Goal: Information Seeking & Learning: Learn about a topic

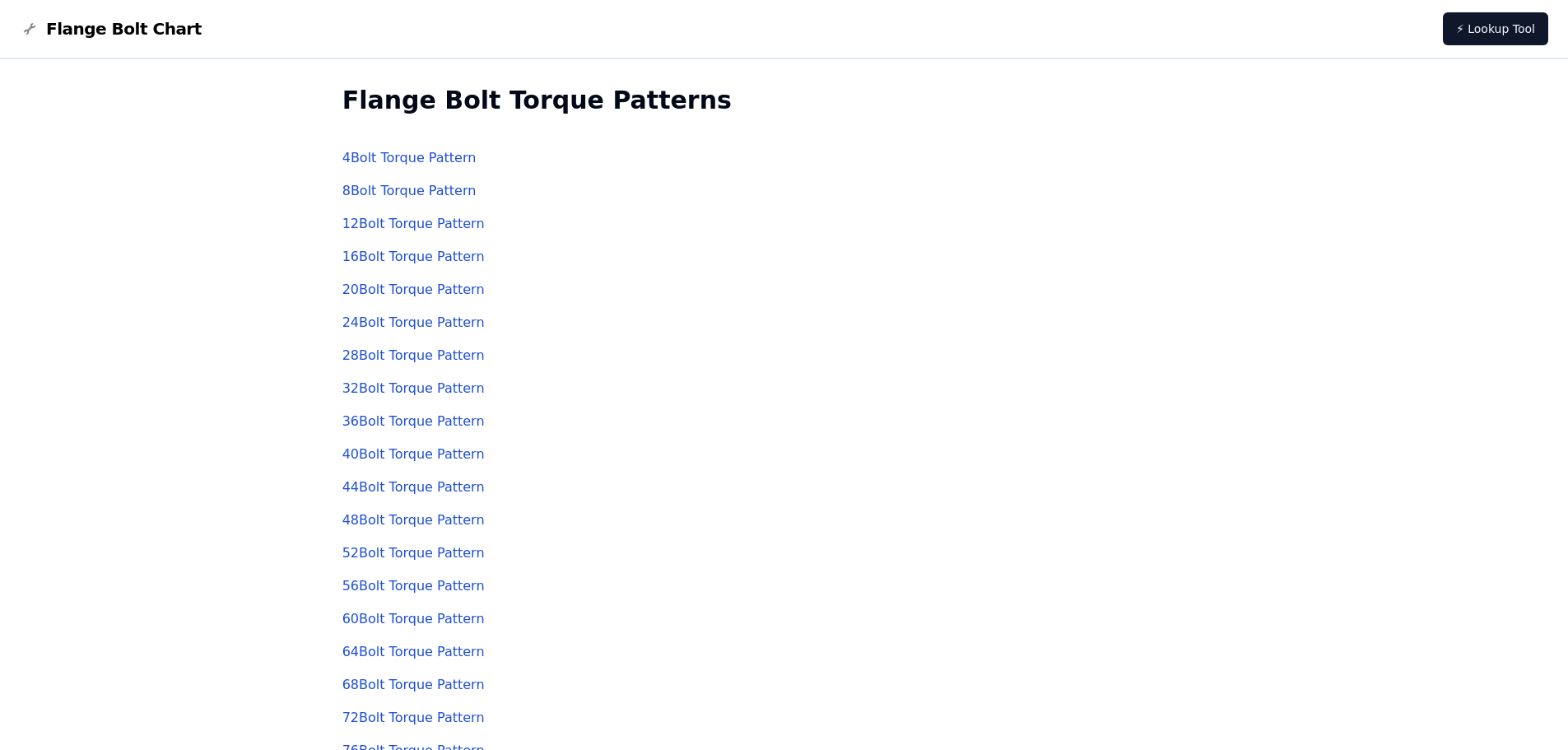
click at [407, 157] on link "4 Bolt Torque Pattern" at bounding box center [409, 158] width 134 height 15
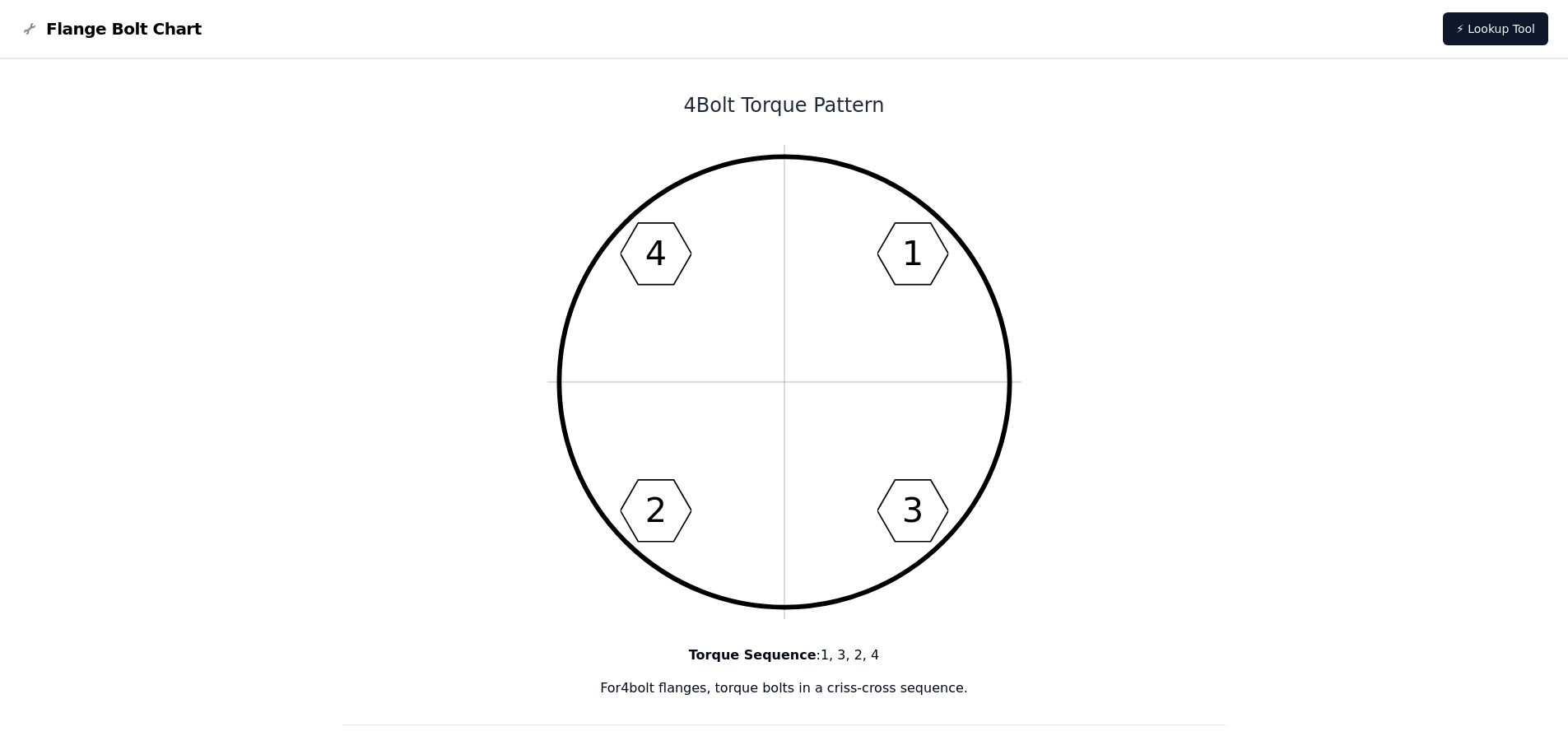
click at [647, 241] on text "4" at bounding box center [655, 253] width 21 height 39
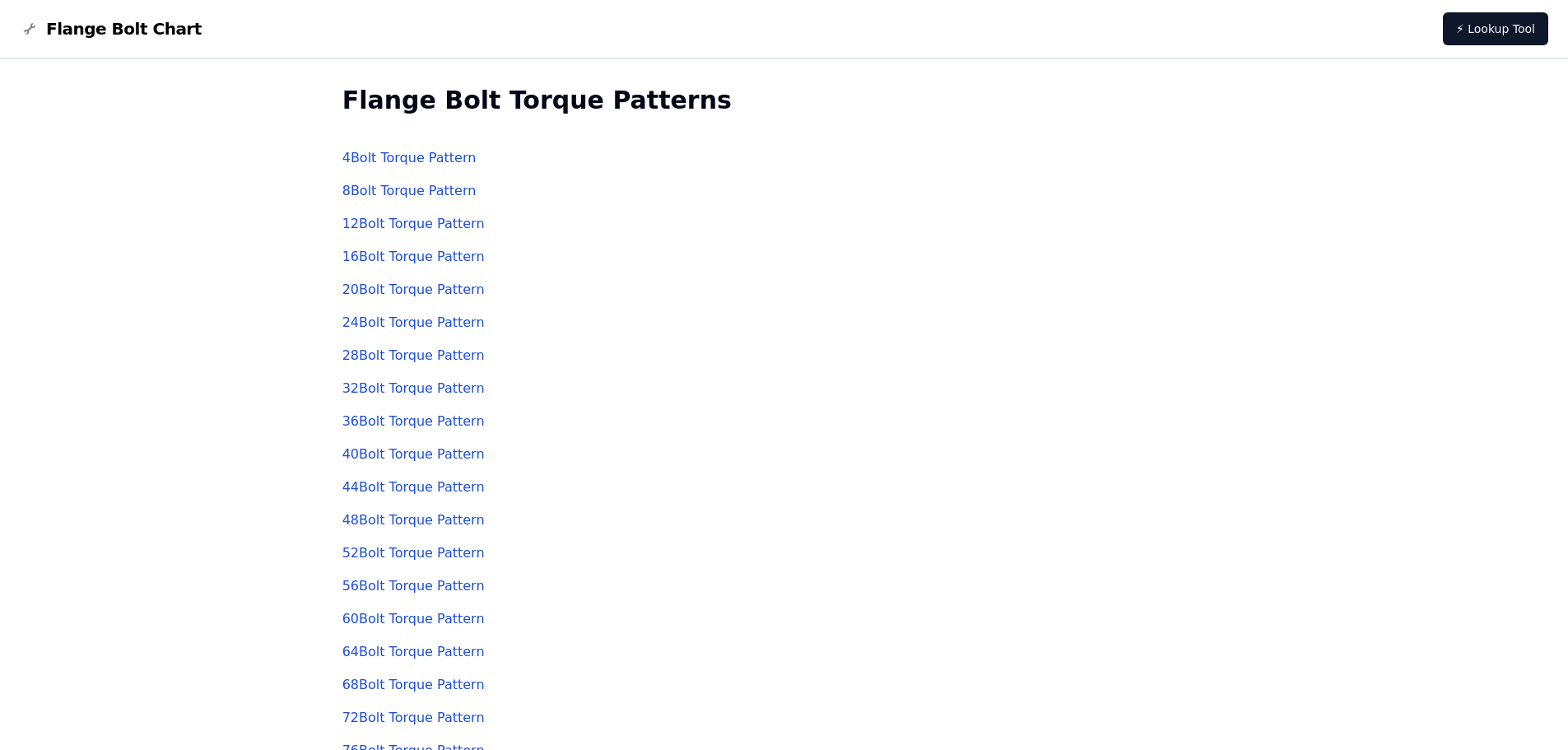
scroll to position [202, 0]
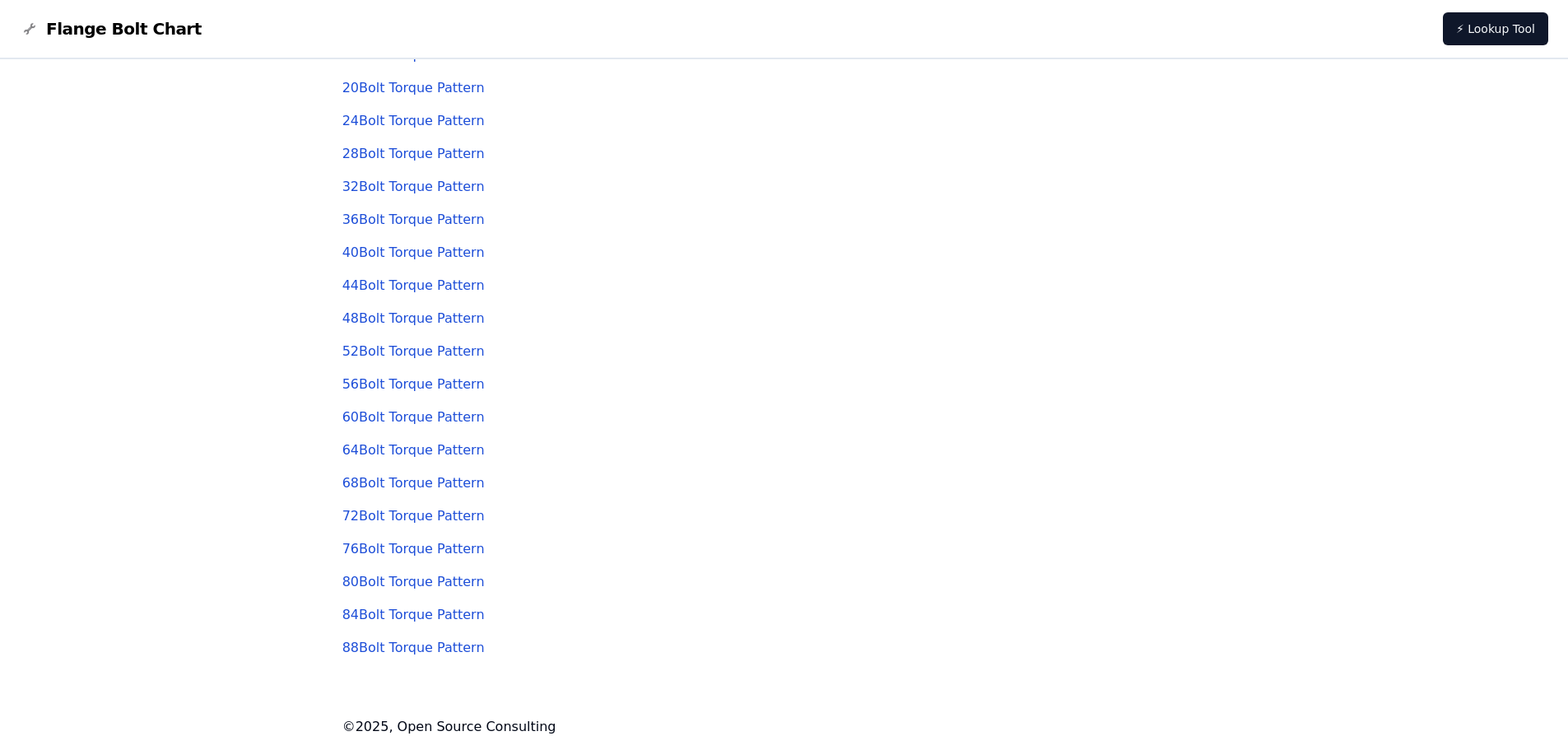
click at [391, 452] on link "64 Bolt Torque Pattern" at bounding box center [413, 450] width 142 height 15
